Goal: Information Seeking & Learning: Find specific page/section

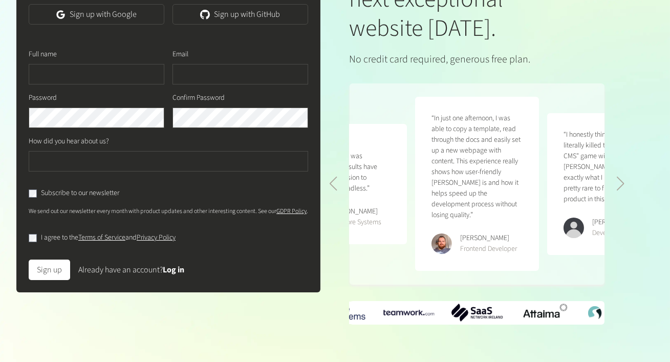
scroll to position [140, 0]
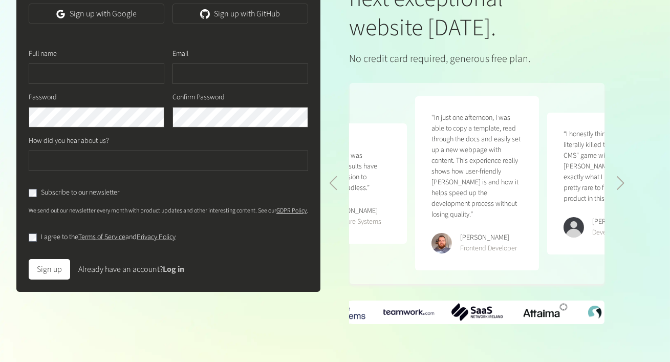
click at [179, 275] on link "Log in" at bounding box center [174, 269] width 22 height 11
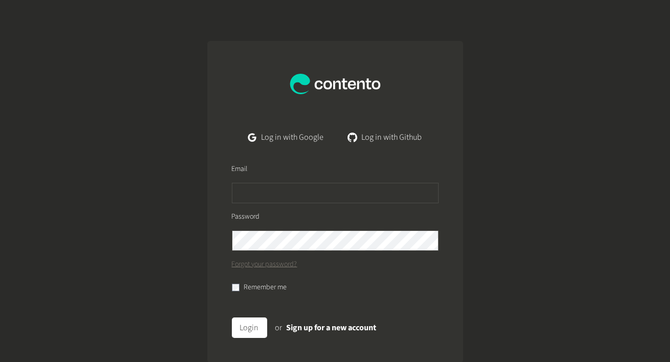
scroll to position [41, 0]
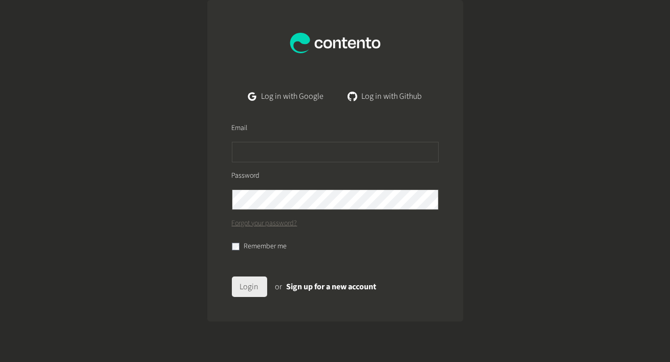
click at [257, 295] on button "Login" at bounding box center [249, 287] width 35 height 20
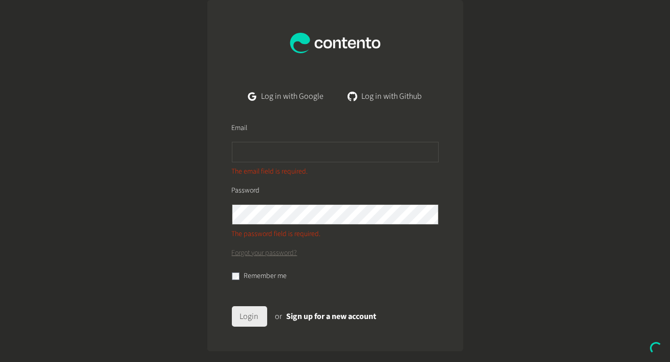
scroll to position [0, 0]
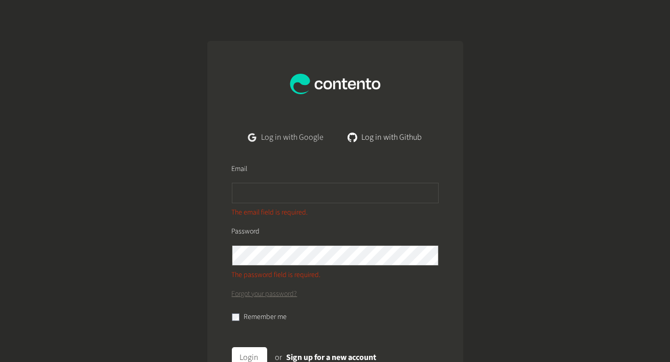
click at [318, 140] on link "Log in with Google" at bounding box center [286, 137] width 92 height 20
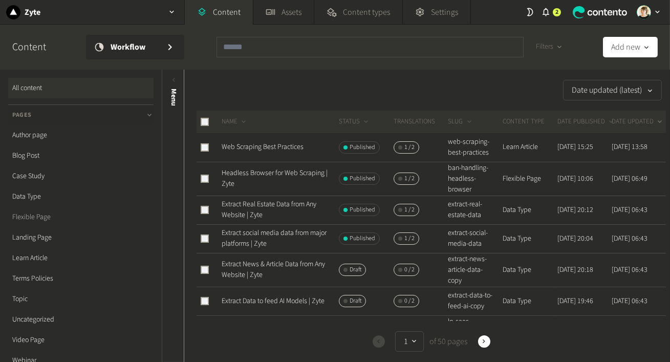
click at [41, 210] on link "Flexible Page" at bounding box center [80, 217] width 145 height 20
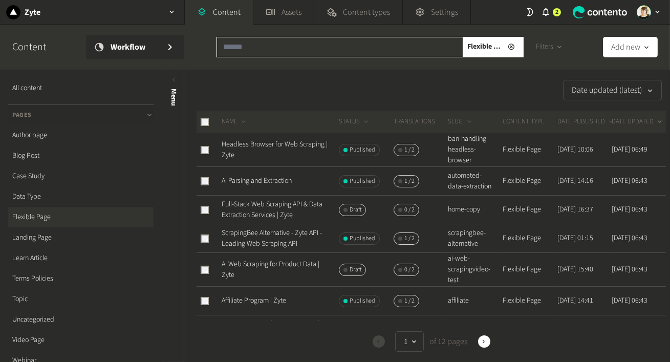
click at [260, 41] on input "text" at bounding box center [340, 47] width 247 height 20
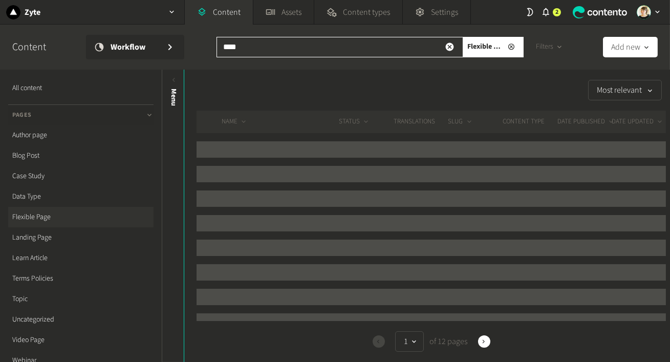
type input "*****"
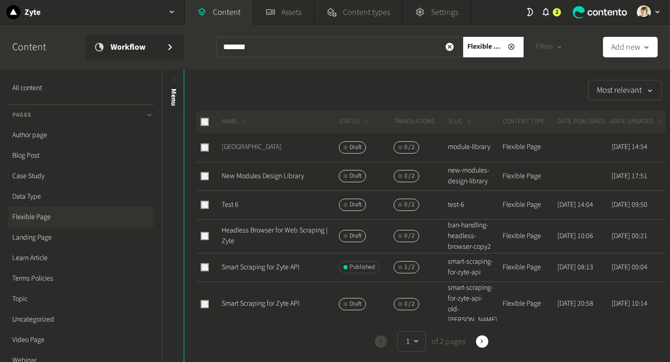
type input "*******"
click at [248, 145] on link "Module Library" at bounding box center [252, 147] width 60 height 10
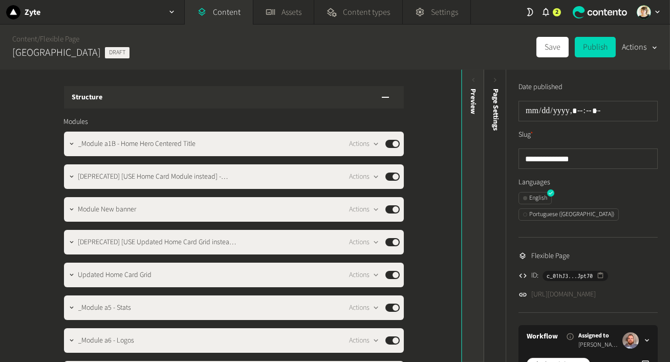
click at [476, 171] on div "Preview" at bounding box center [473, 168] width 23 height 184
